Goal: Task Accomplishment & Management: Manage account settings

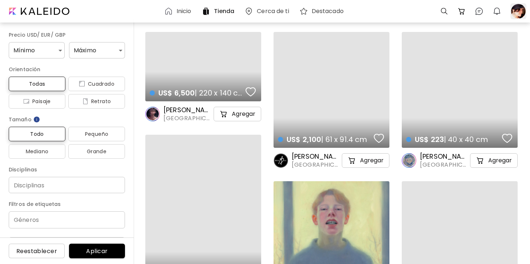
click at [521, 12] on div at bounding box center [518, 11] width 16 height 16
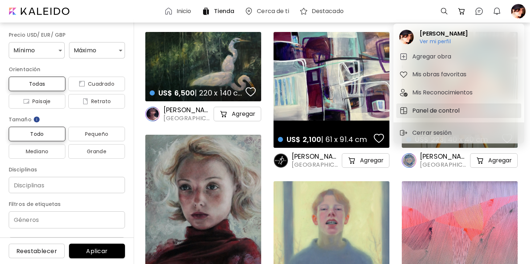
click at [448, 109] on h5 "Panel de control" at bounding box center [436, 110] width 49 height 9
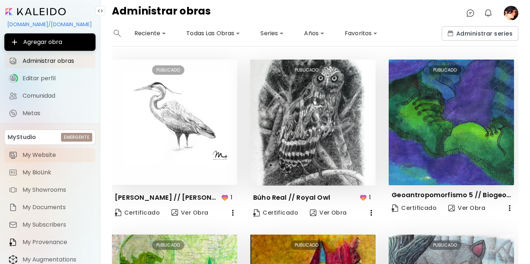
click at [52, 159] on span "My Website" at bounding box center [57, 154] width 69 height 7
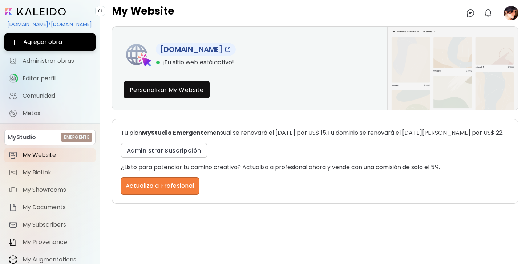
click at [231, 49] on img at bounding box center [227, 49] width 7 height 7
click at [271, 100] on div "www.margaritamariamendoza.com ¡Tu sitio web está activo! Personalizar My Website" at bounding box center [249, 67] width 275 height 83
click at [245, 142] on div "Tu plan MyStudio Emergente mensual se renovará el 5 de octubre de 2025 por US$ …" at bounding box center [315, 161] width 406 height 85
click at [202, 158] on button "Administrar Suscripción" at bounding box center [164, 150] width 86 height 15
